Goal: Connect with others: Connect with others

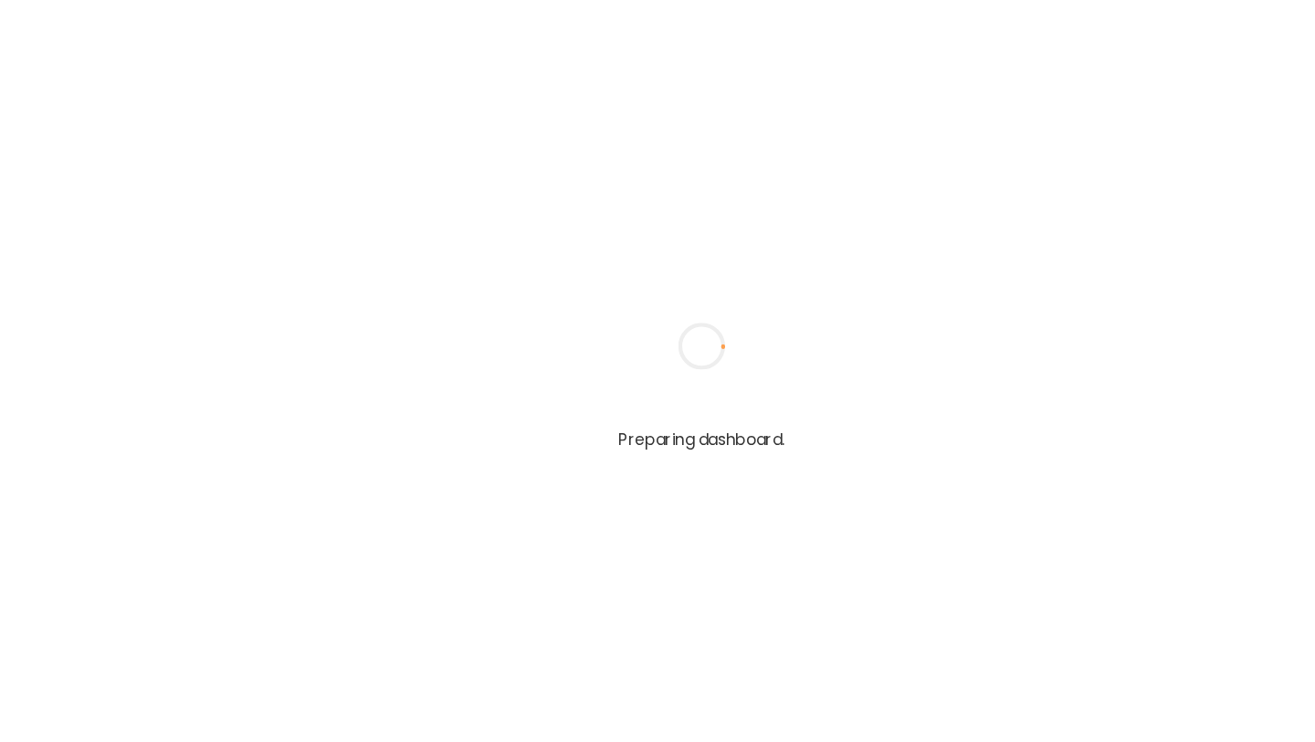
type input "**********"
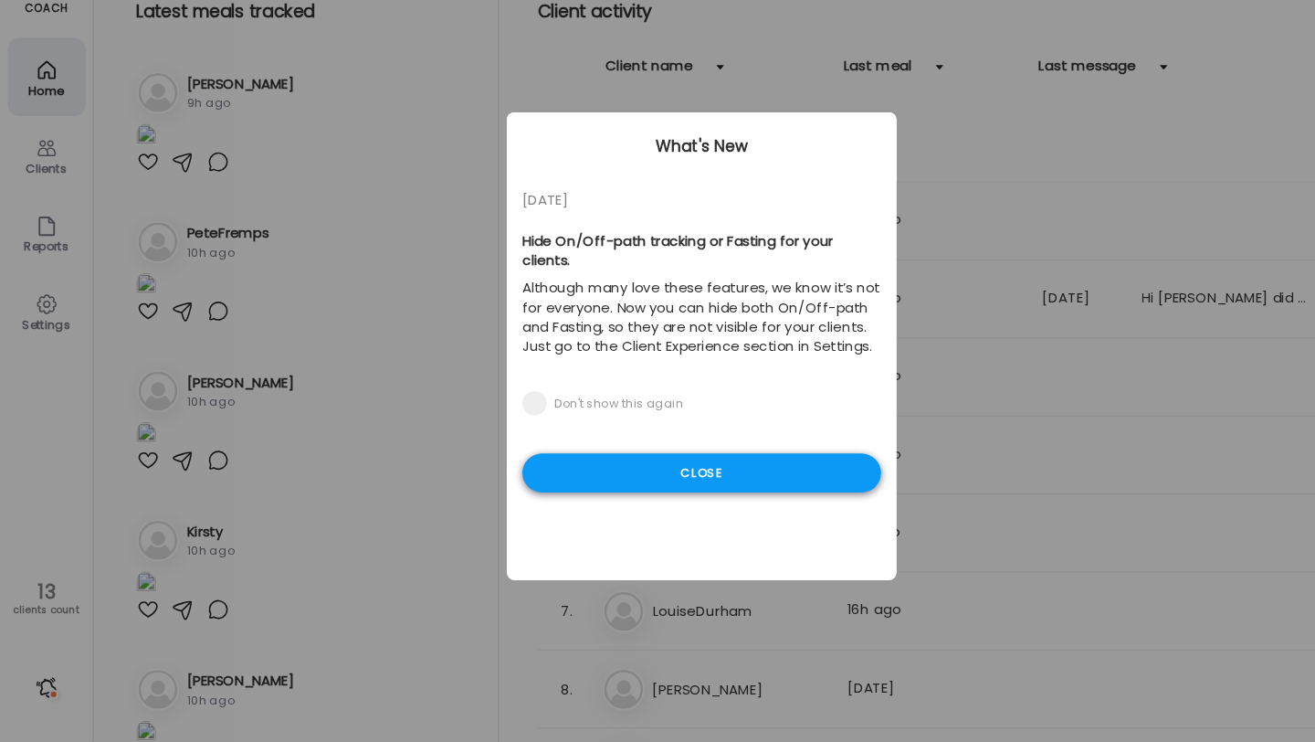
click at [696, 479] on div "Close" at bounding box center [658, 489] width 336 height 37
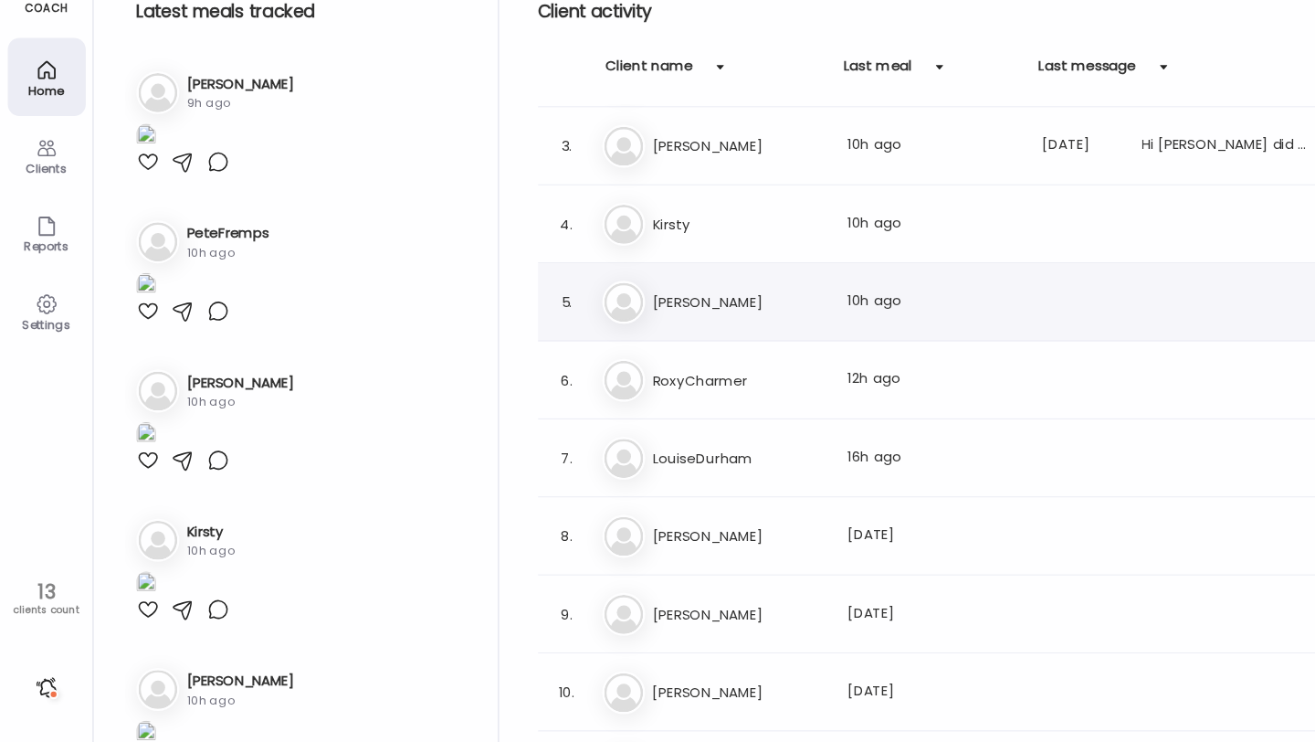
scroll to position [144, 0]
click at [692, 473] on h3 "LouiseDurham" at bounding box center [692, 475] width 161 height 22
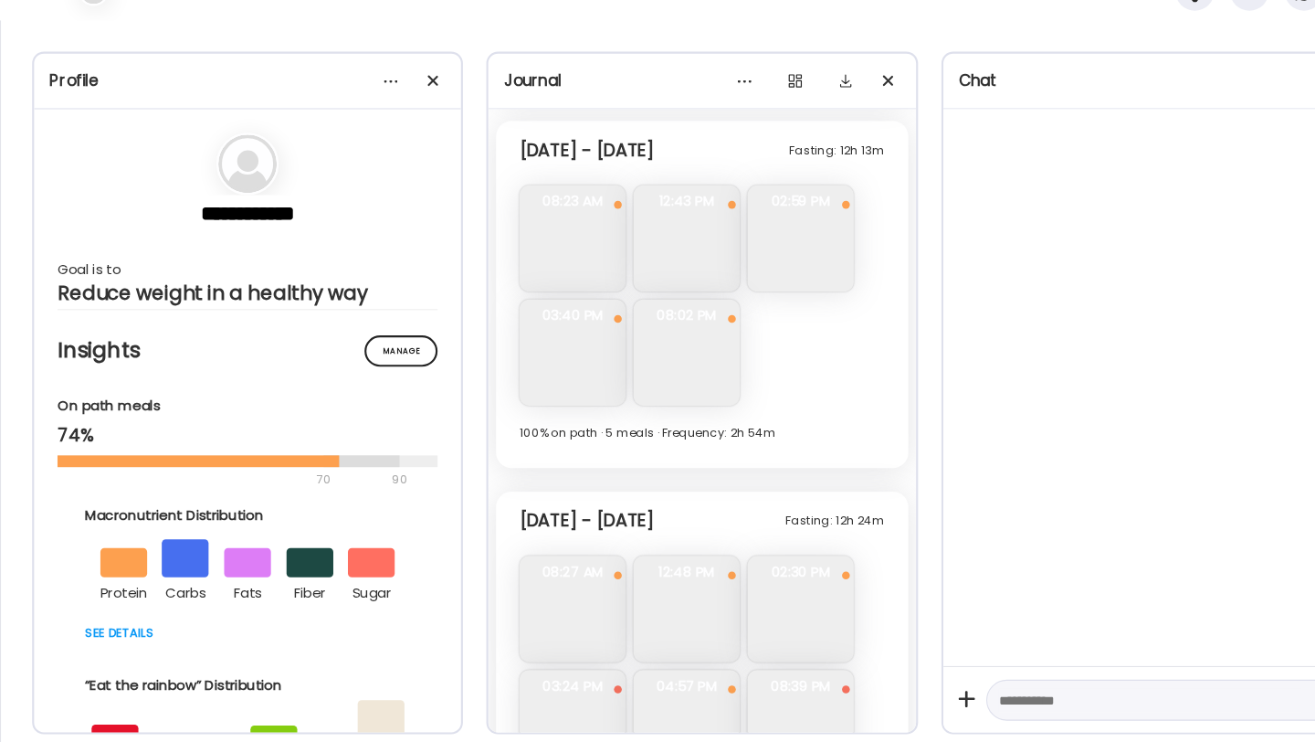
scroll to position [8166, 0]
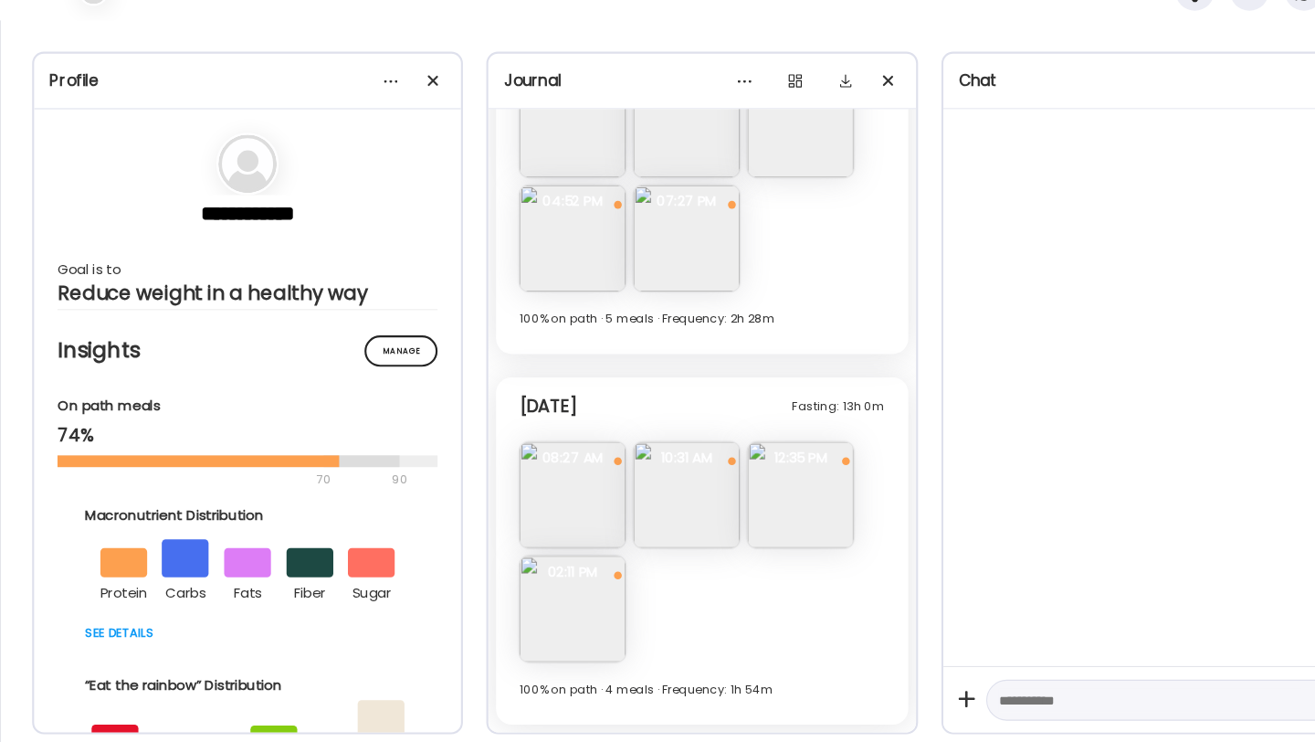
click at [554, 633] on img at bounding box center [537, 617] width 100 height 100
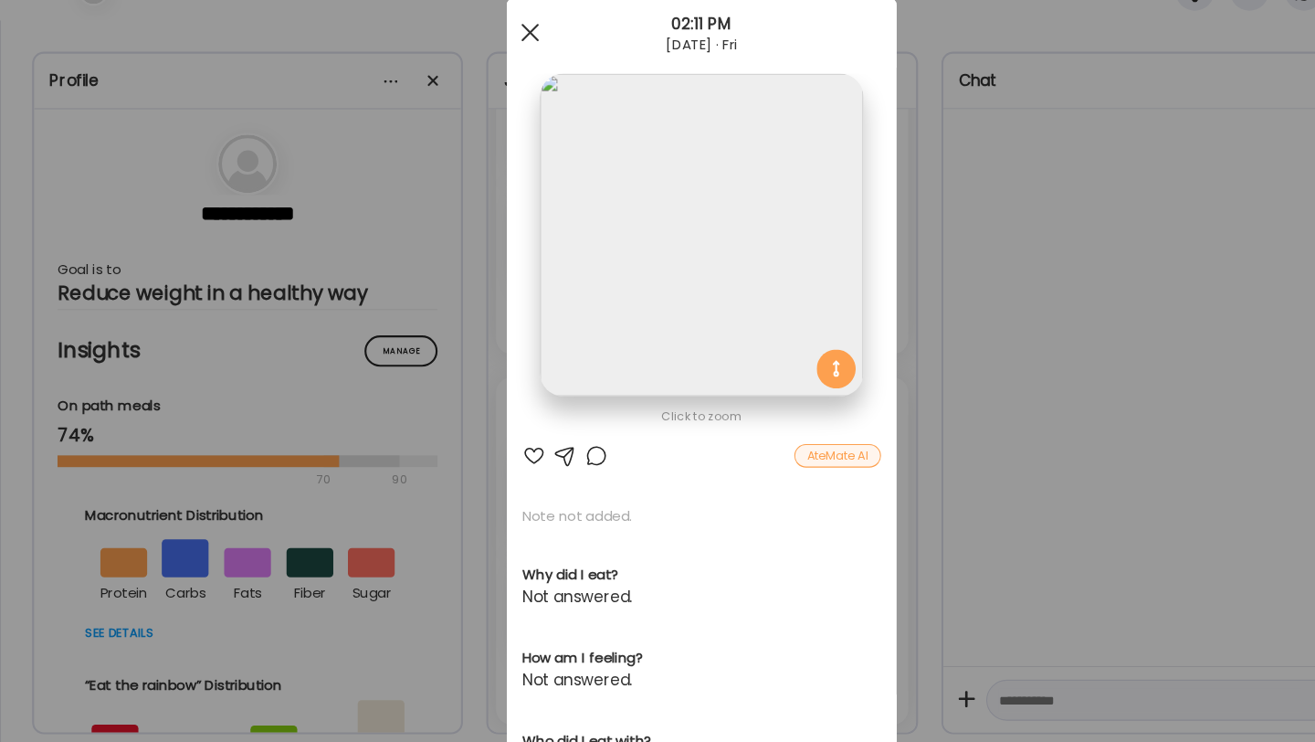
click at [492, 75] on div at bounding box center [497, 76] width 37 height 37
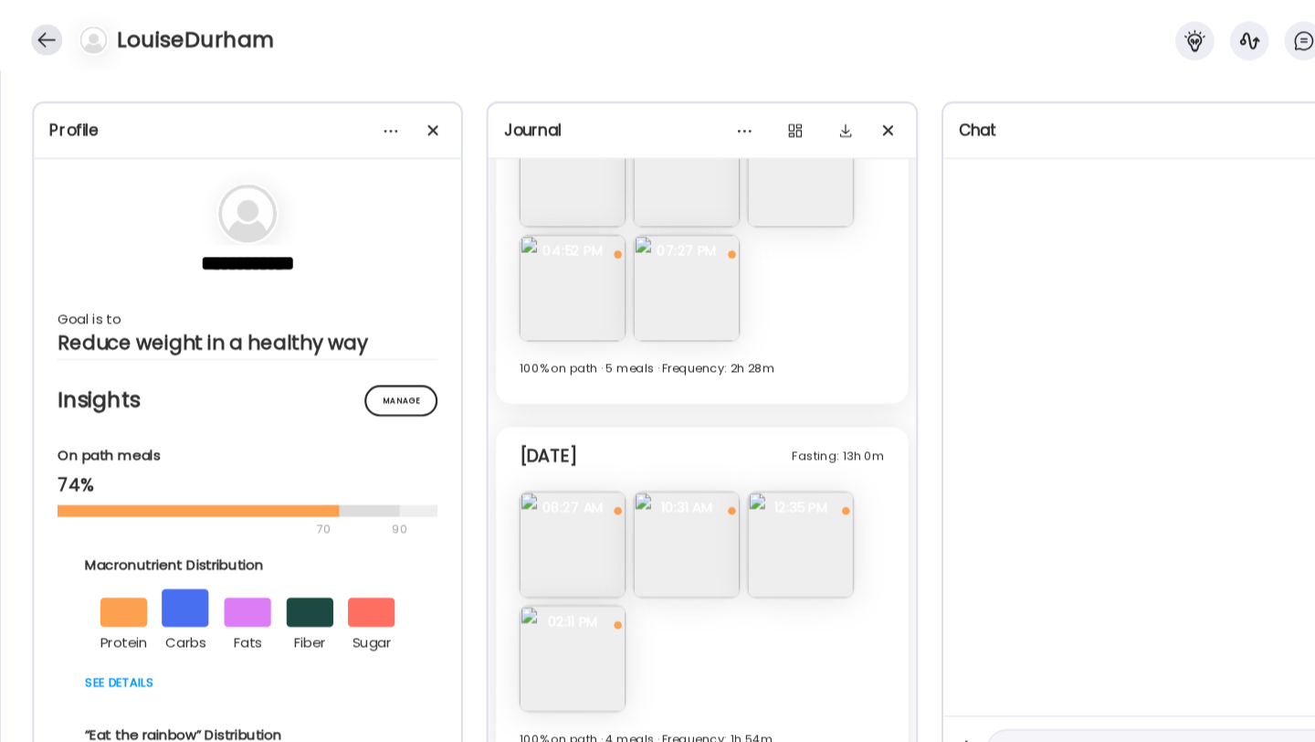
click at [36, 26] on div at bounding box center [43, 37] width 29 height 29
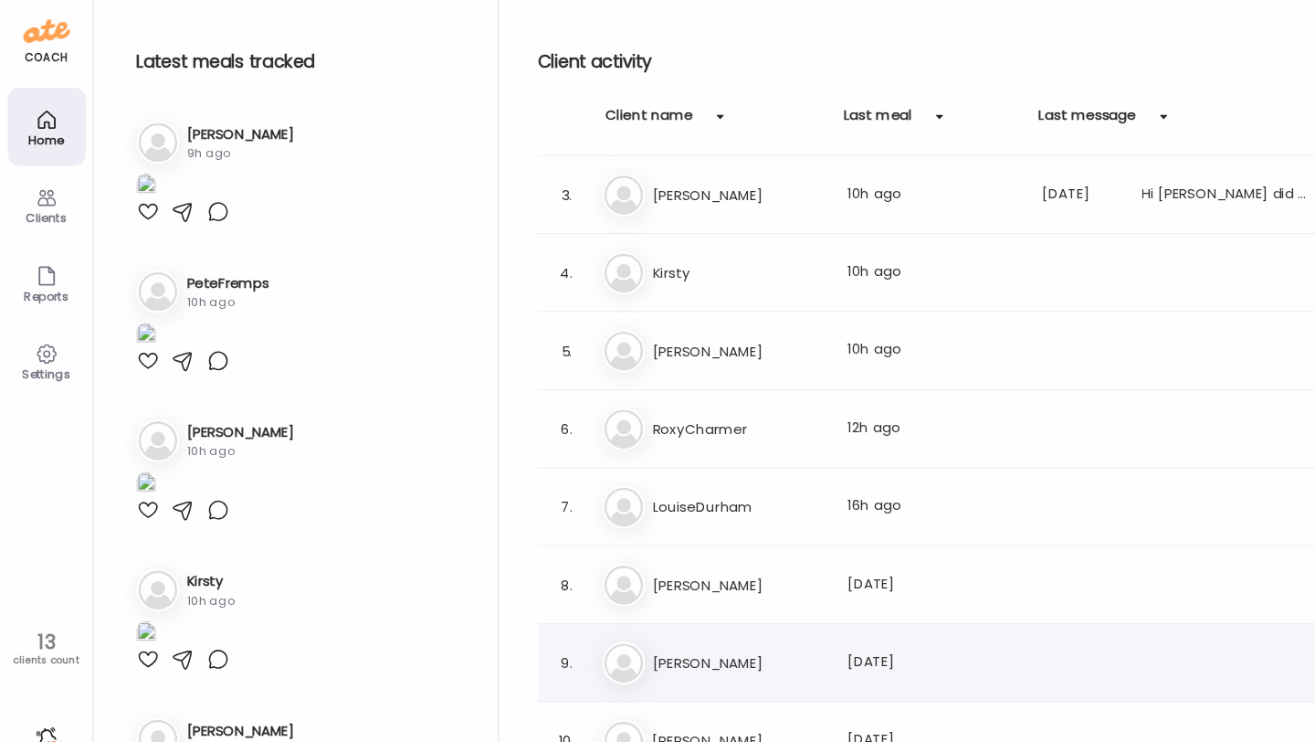
click at [686, 627] on h3 "[PERSON_NAME]" at bounding box center [692, 621] width 161 height 22
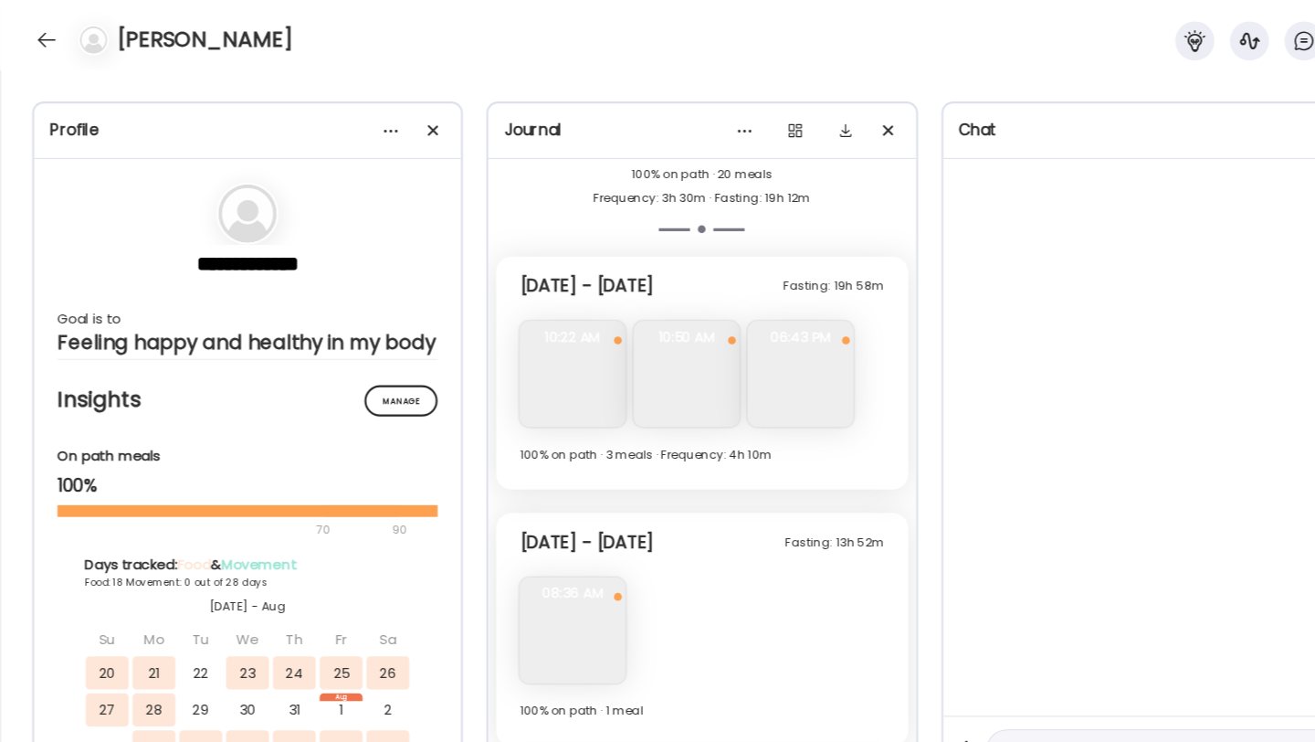
scroll to position [6002, 0]
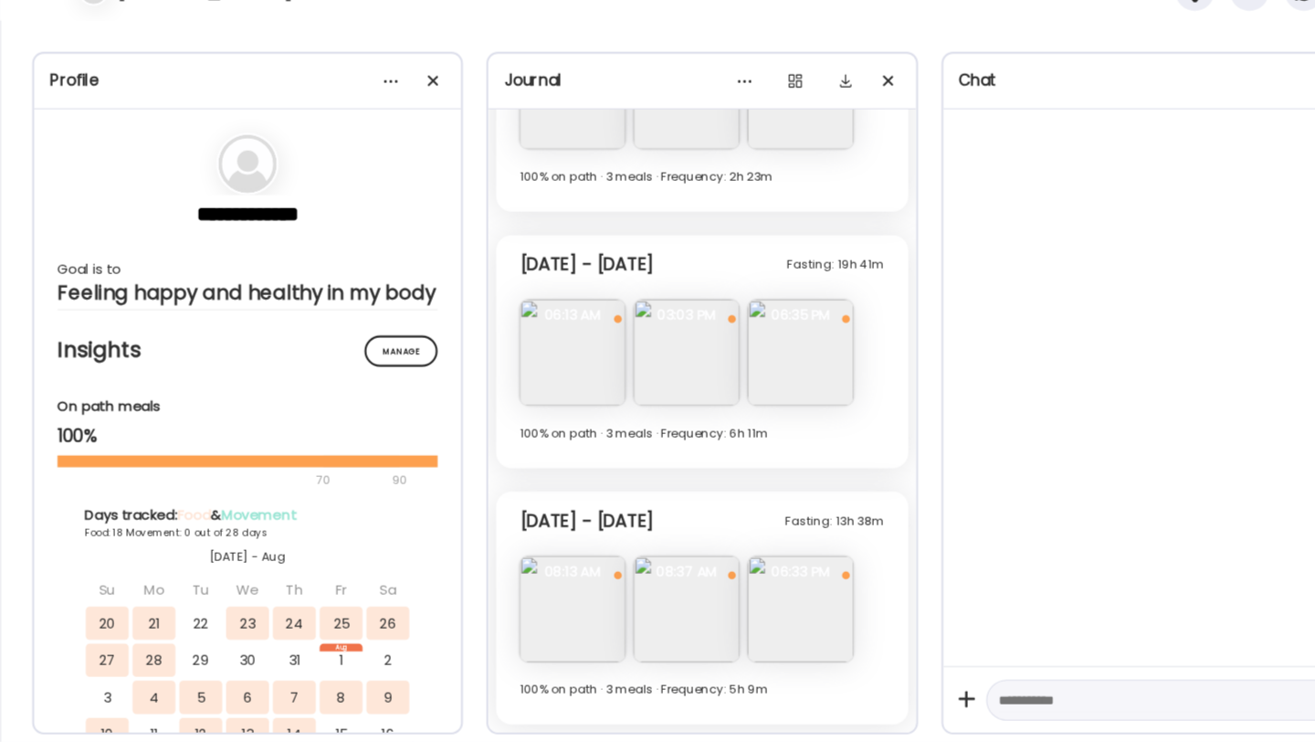
click at [753, 649] on img at bounding box center [751, 617] width 100 height 100
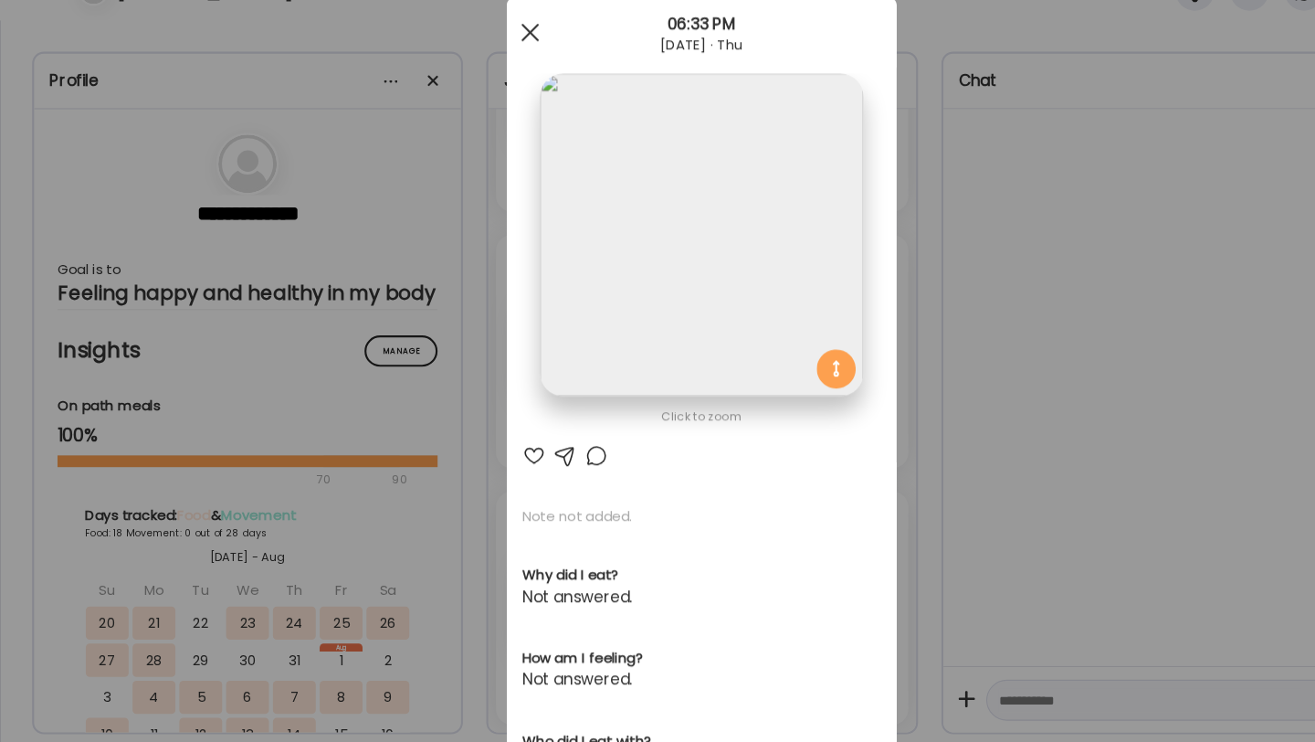
click at [499, 75] on span at bounding box center [497, 77] width 16 height 16
